Goal: Navigation & Orientation: Find specific page/section

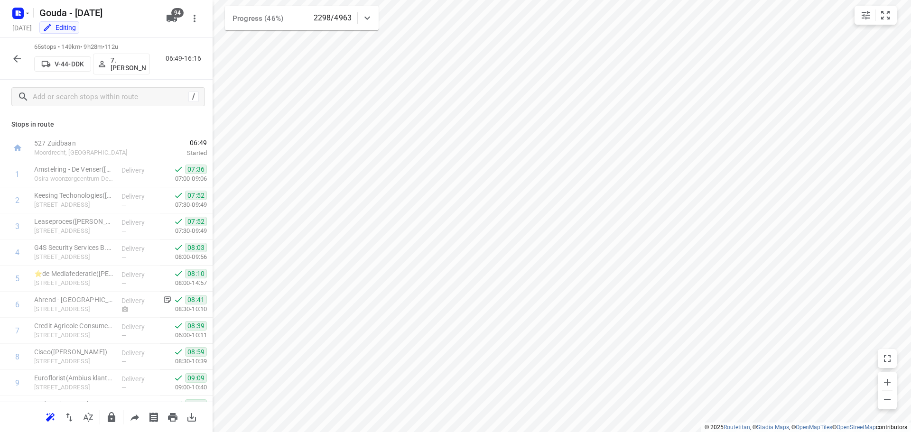
scroll to position [1055, 0]
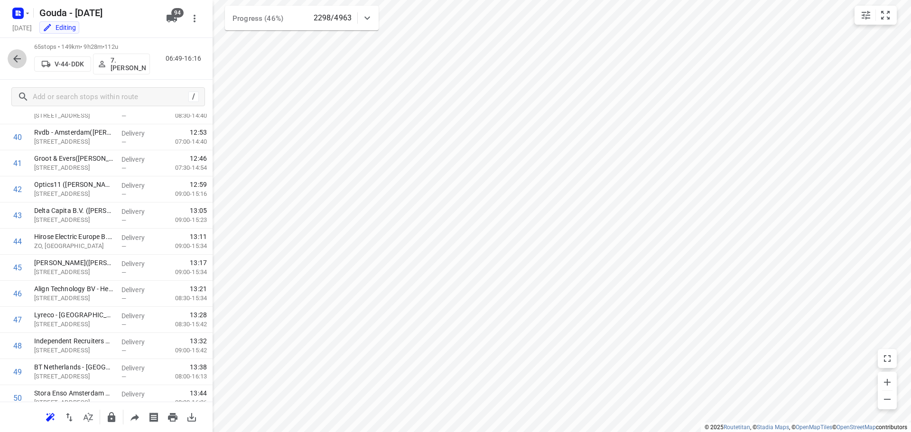
click at [15, 56] on icon "button" at bounding box center [16, 58] width 11 height 11
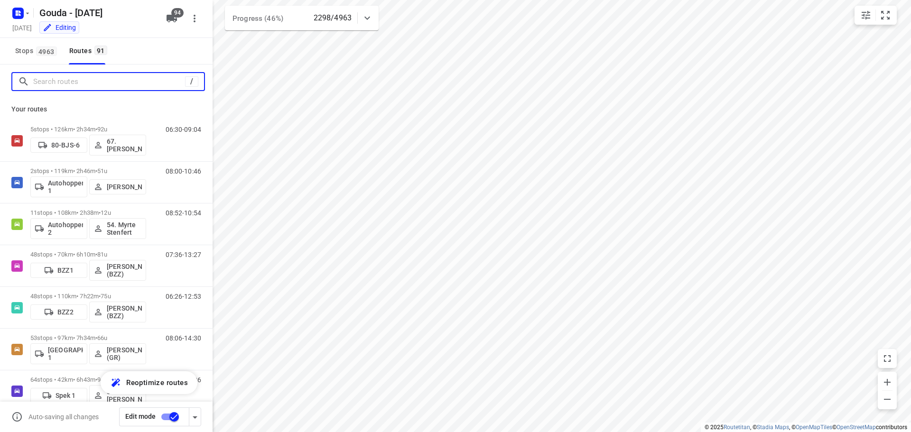
click at [52, 83] on input "Search routes" at bounding box center [109, 82] width 152 height 15
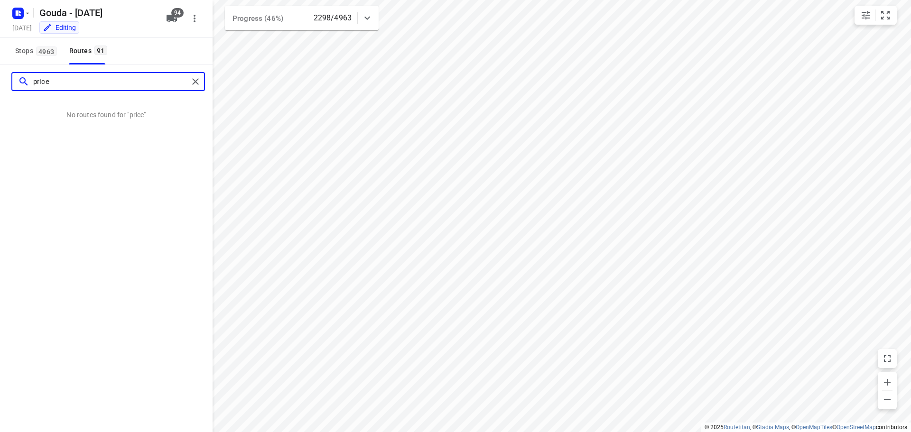
click at [52, 83] on input "price" at bounding box center [110, 82] width 155 height 15
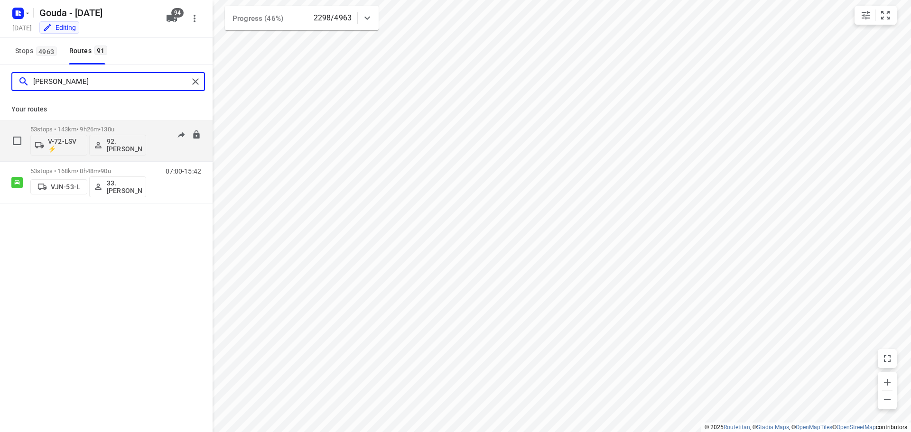
type input "lars"
click at [74, 126] on p "53 stops • 143km • 9h26m • 130u" at bounding box center [88, 129] width 116 height 7
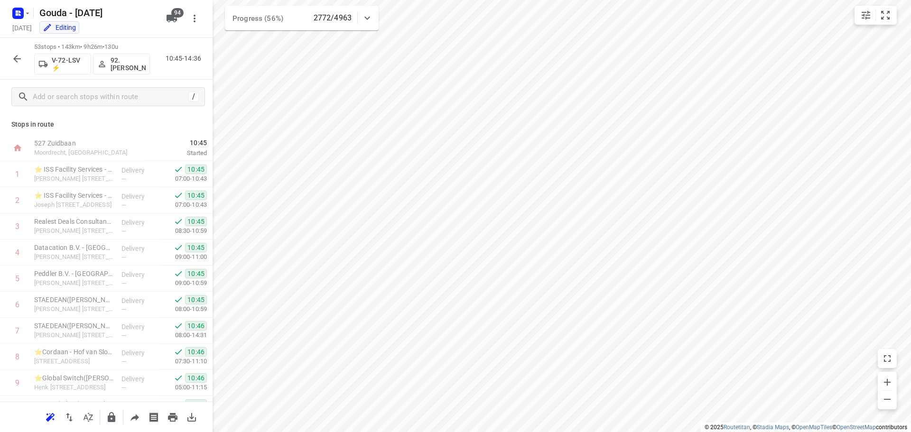
click at [14, 56] on icon "button" at bounding box center [16, 58] width 11 height 11
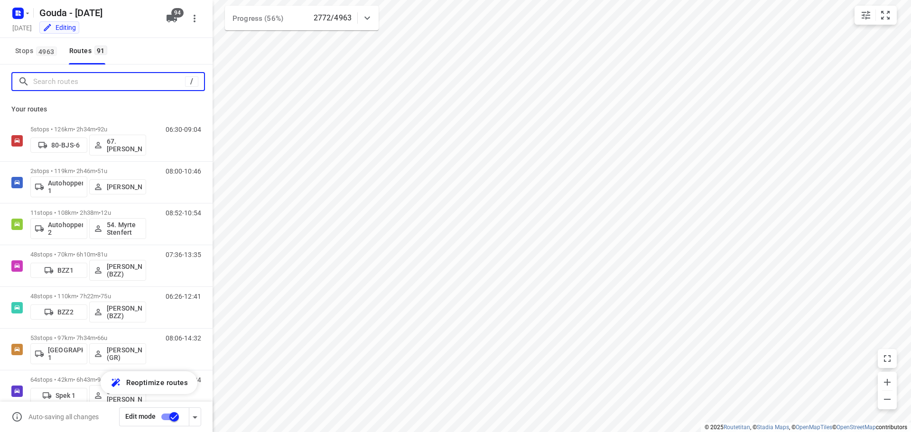
click at [74, 81] on input "Search routes" at bounding box center [109, 82] width 152 height 15
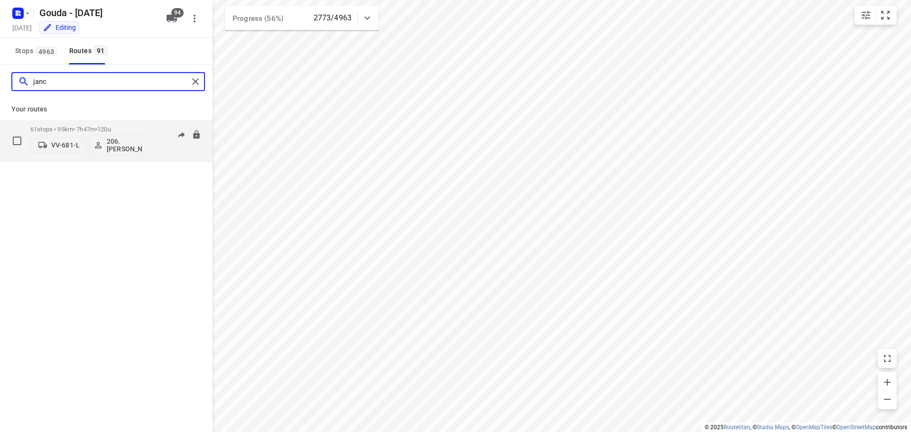
type input "janc"
click at [76, 122] on div "61 stops • 95km • 7h47m • 120u VV-681-L 206.Jan Carlos Mercera" at bounding box center [88, 140] width 116 height 39
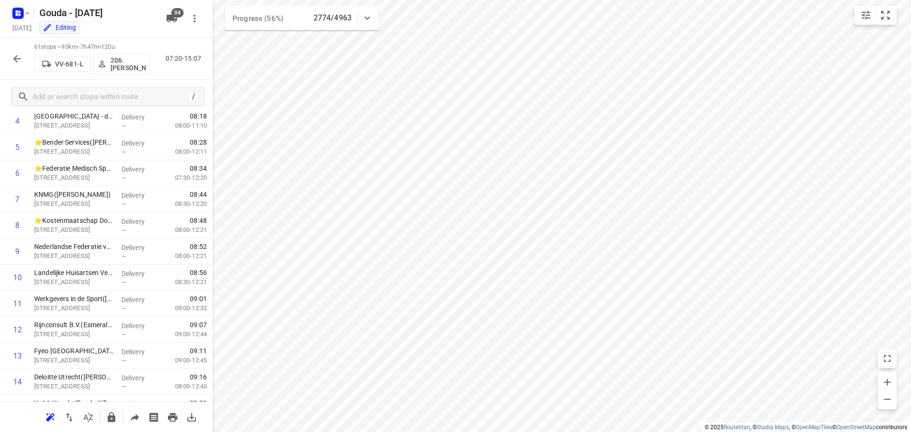
scroll to position [0, 0]
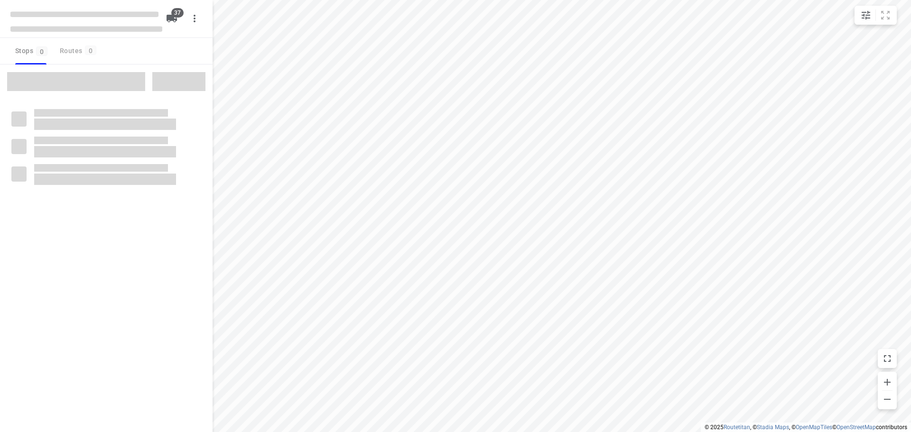
checkbox input "true"
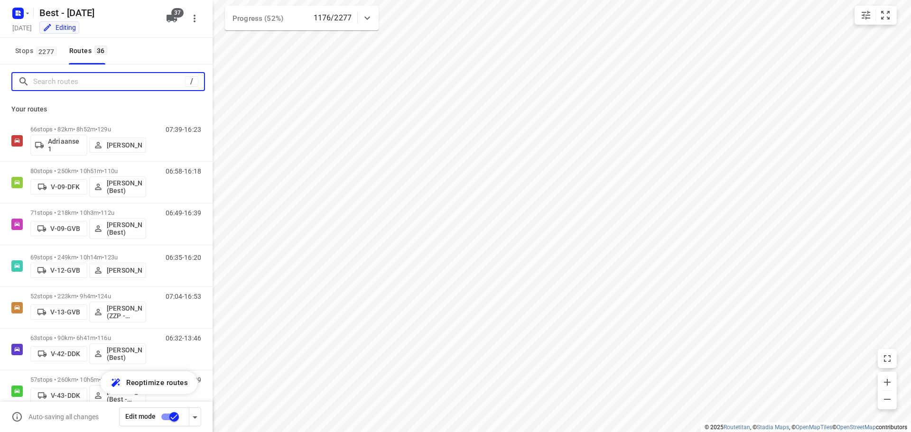
click at [42, 81] on input "Search routes" at bounding box center [109, 82] width 152 height 15
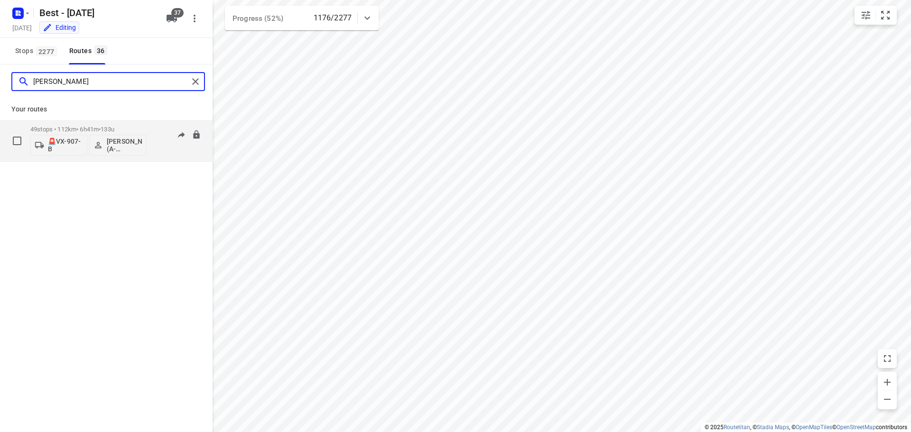
type input "jamal"
click at [109, 125] on div "49 stops • 112km • 6h41m • 133u 🚨VX-907-B Jamal Elmoukhtari (A-flexibelservice …" at bounding box center [88, 140] width 116 height 39
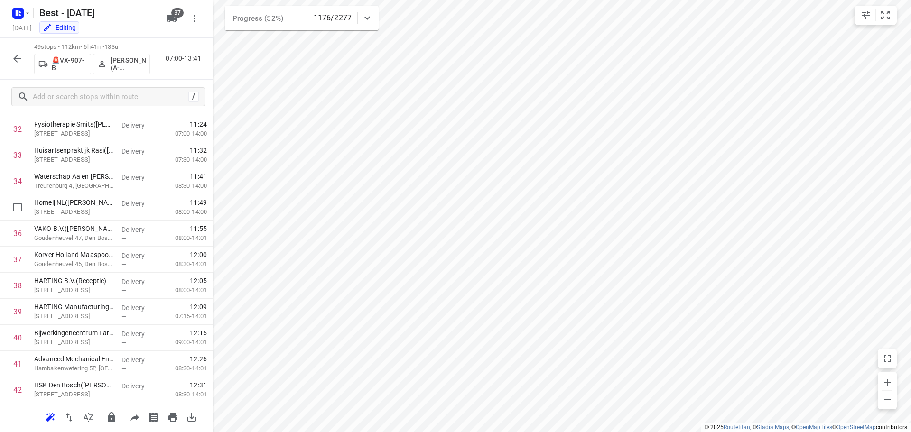
scroll to position [1065, 0]
click at [16, 51] on button "button" at bounding box center [17, 58] width 19 height 19
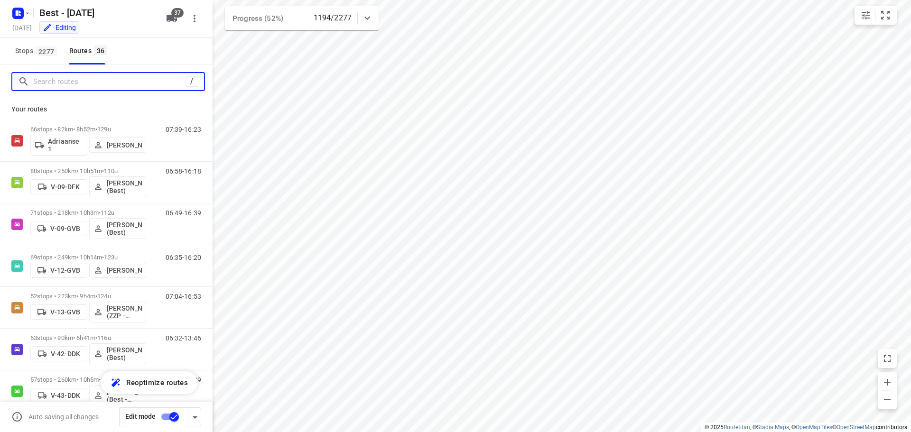
click at [72, 79] on input "Search routes" at bounding box center [109, 82] width 152 height 15
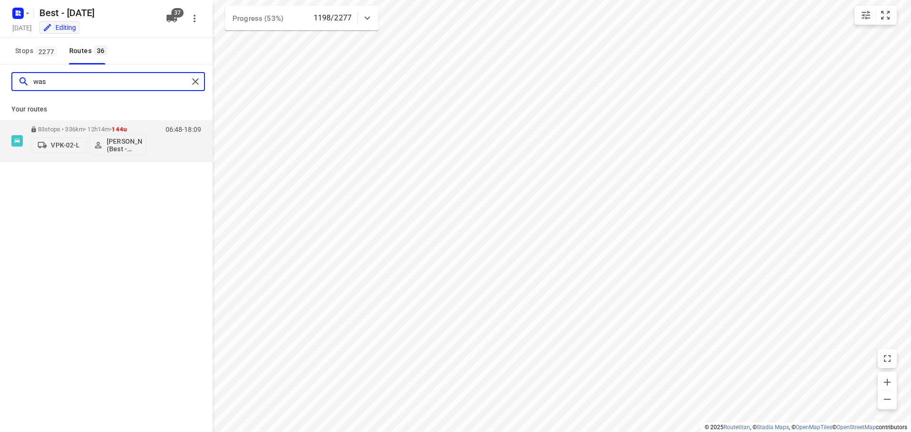
click at [47, 83] on input "was" at bounding box center [110, 82] width 155 height 15
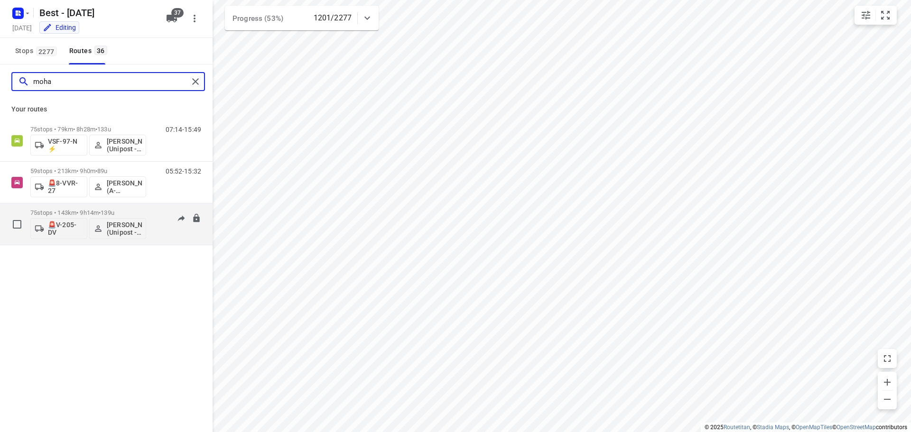
type input "moha"
click at [80, 205] on div "75 stops • 143km • 9h14m • 139u 🚨V-205-DV Mohammed Raed (Unipost - Best - ZZP)" at bounding box center [88, 224] width 116 height 39
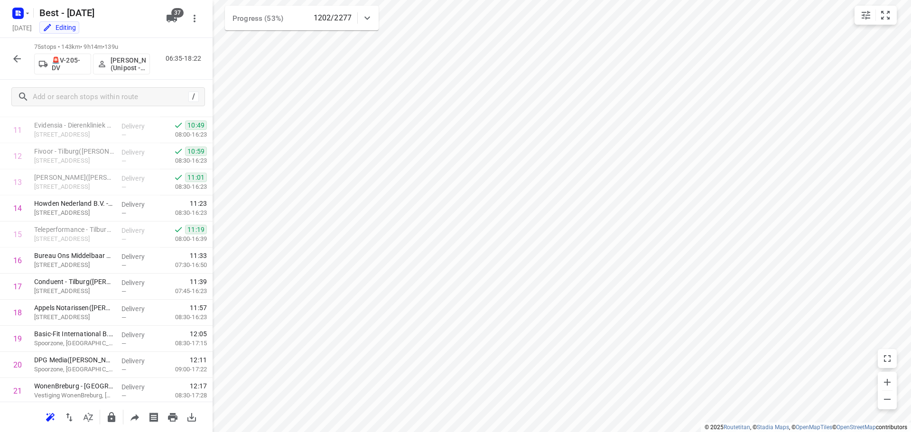
scroll to position [284, 0]
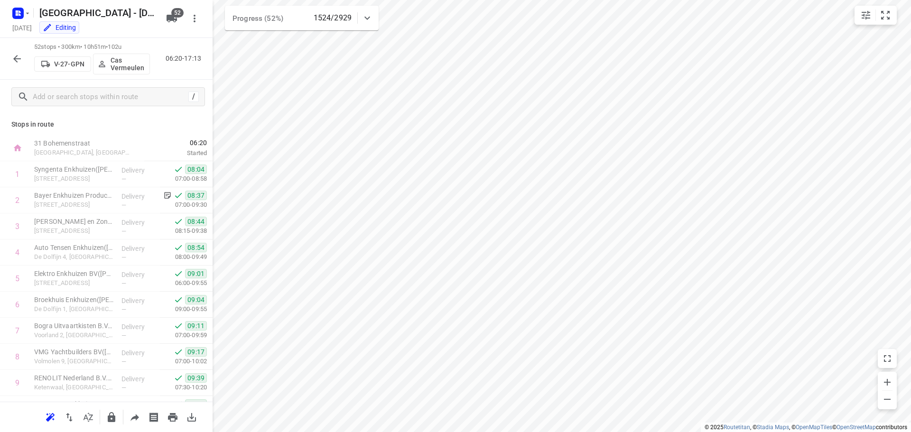
scroll to position [1143, 0]
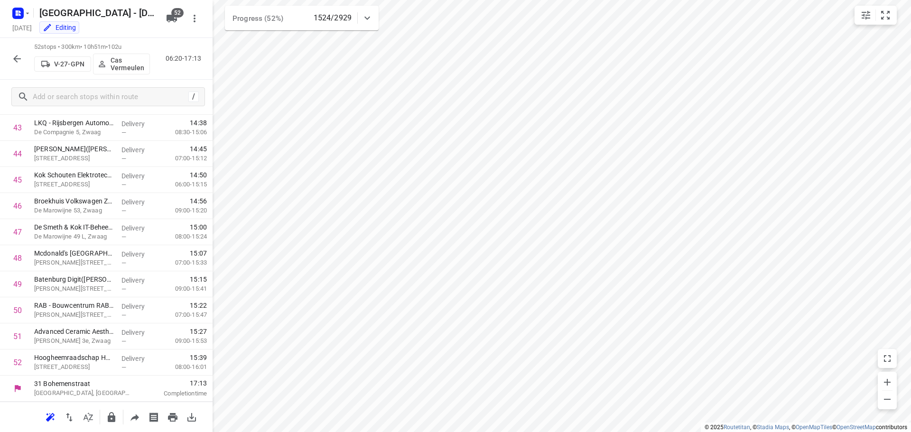
click at [19, 60] on icon "button" at bounding box center [16, 58] width 11 height 11
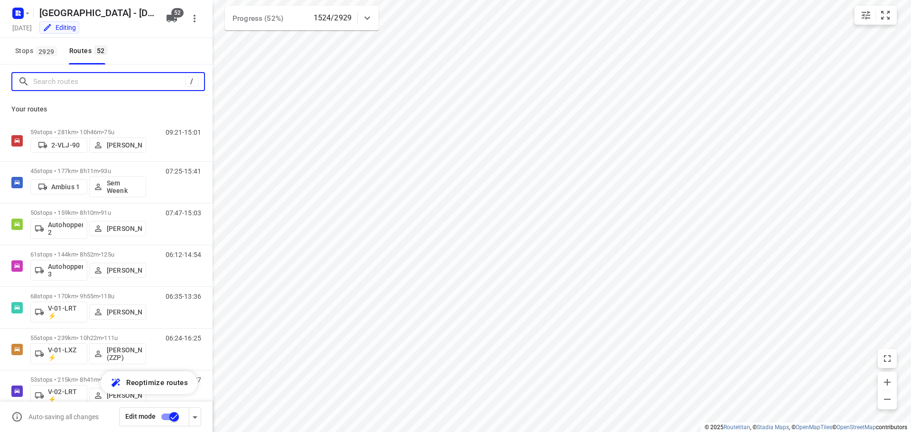
click at [67, 85] on input "Search routes" at bounding box center [109, 82] width 152 height 15
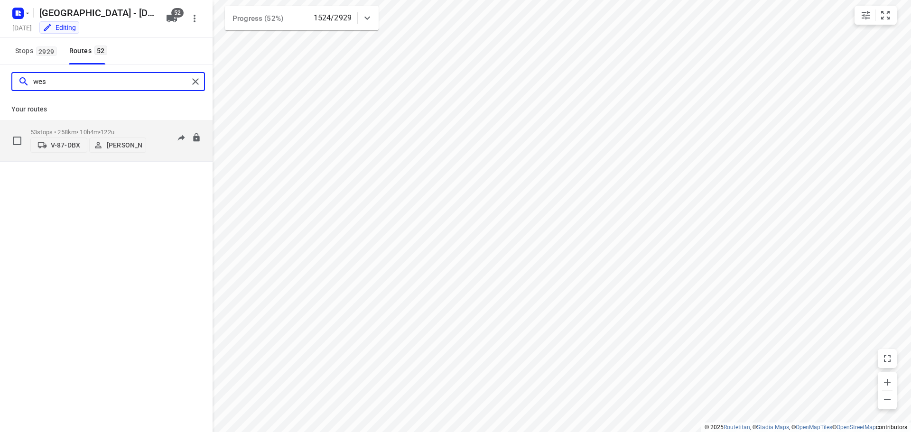
type input "wes"
click at [94, 129] on p "53 stops • 258km • 10h4m • 122u" at bounding box center [88, 132] width 116 height 7
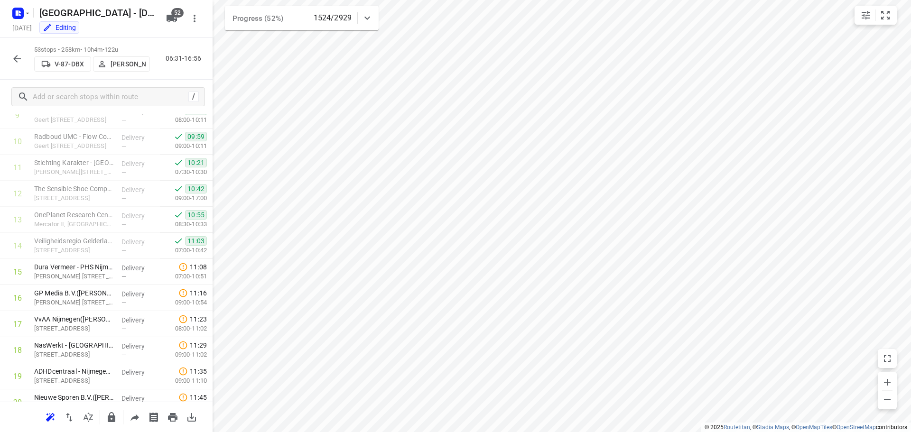
scroll to position [285, 0]
